Goal: Transaction & Acquisition: Purchase product/service

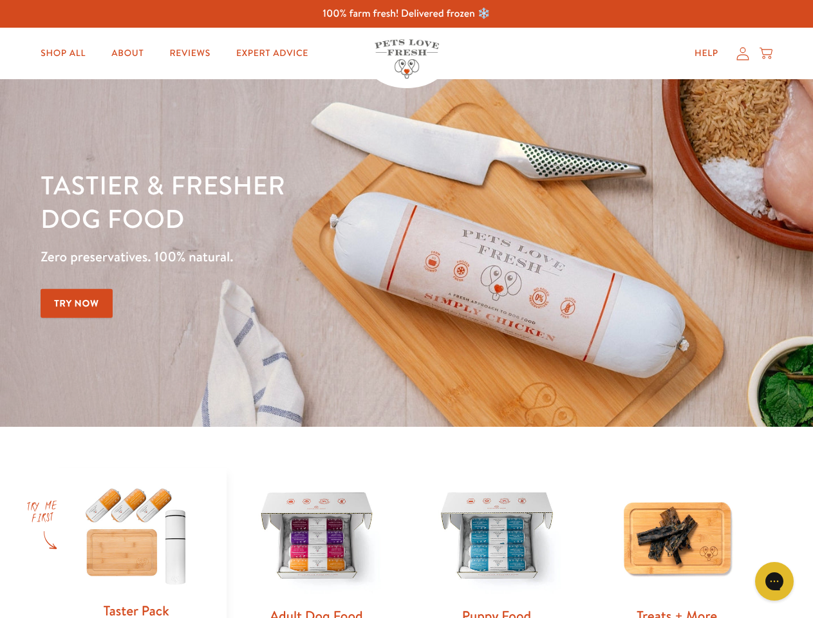
click at [406, 309] on div "Tastier & fresher dog food Zero preservatives. 100% natural. Try Now" at bounding box center [285, 253] width 488 height 170
click at [775, 582] on icon "Gorgias live chat" at bounding box center [774, 581] width 12 height 12
